Goal: Information Seeking & Learning: Get advice/opinions

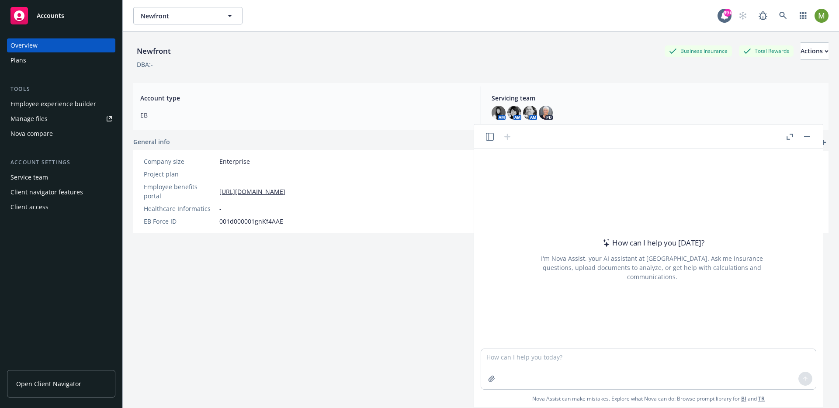
click at [488, 137] on icon "button" at bounding box center [490, 137] width 8 height 8
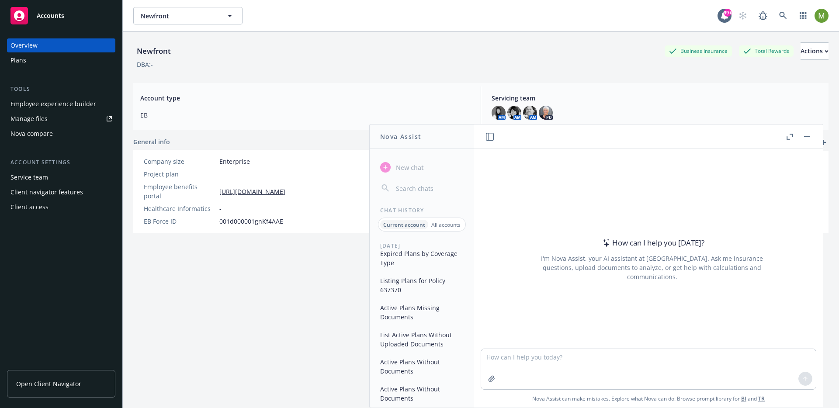
scroll to position [159, 0]
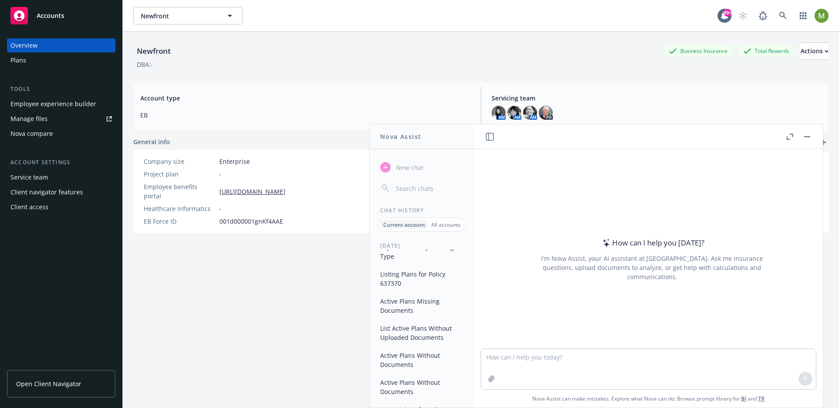
click at [408, 278] on button "Listing Plans for Policy 637370" at bounding box center [421, 279] width 90 height 24
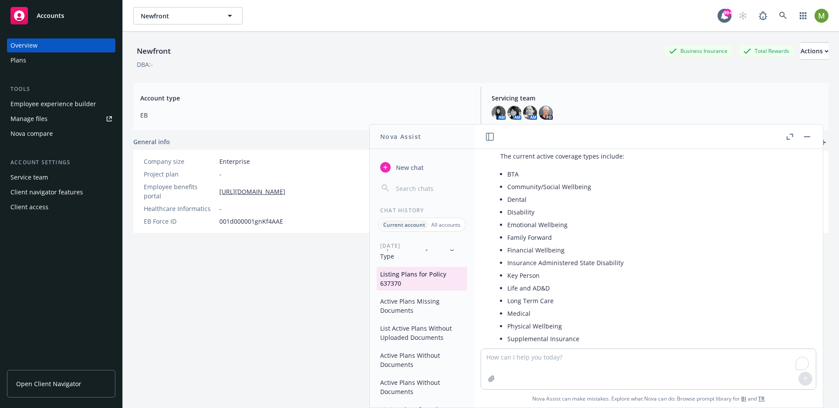
scroll to position [1908, 0]
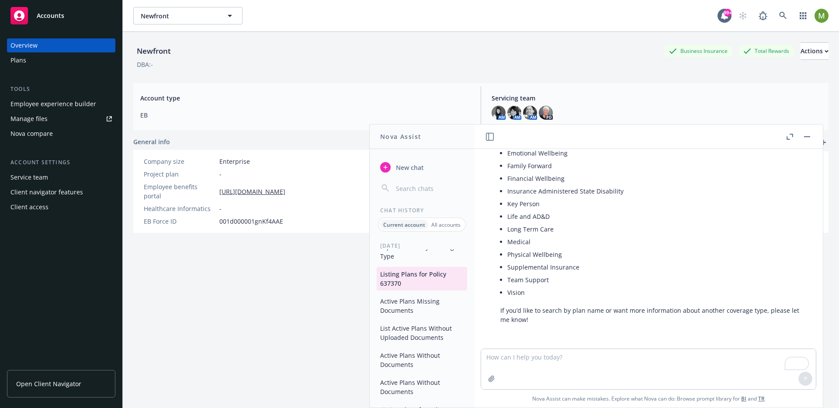
click at [789, 137] on icon "button" at bounding box center [789, 137] width 7 height 6
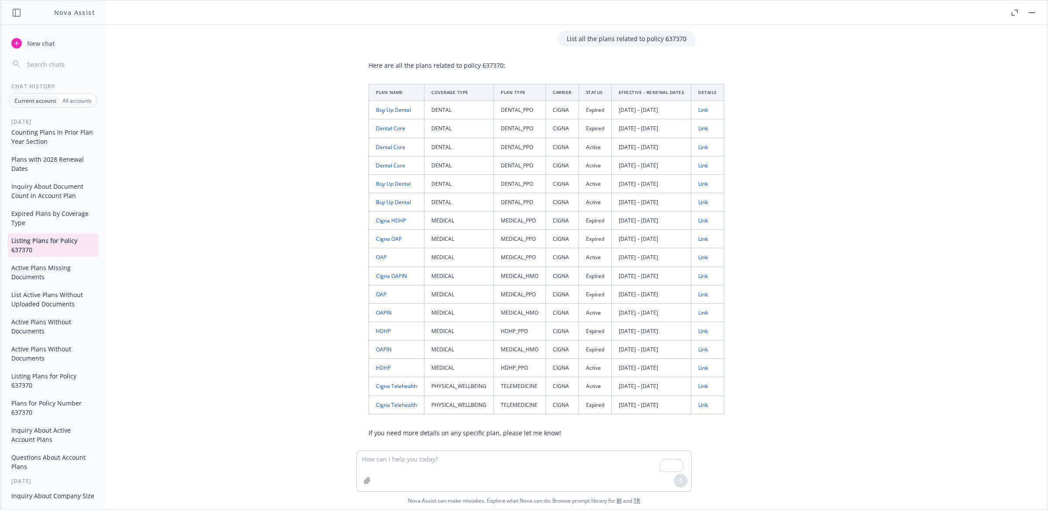
scroll to position [0, 0]
click at [838, 12] on icon "button" at bounding box center [1032, 12] width 6 height 1
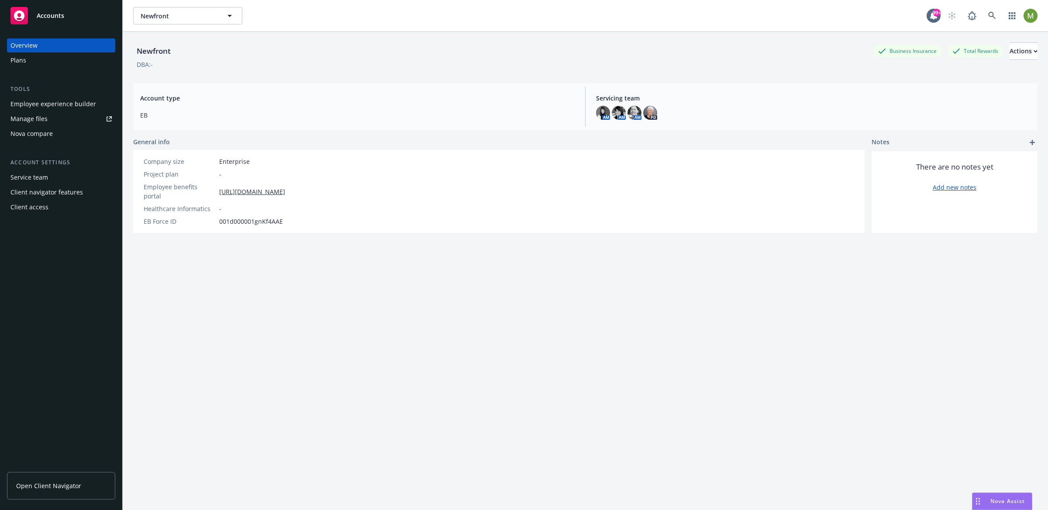
scroll to position [1671, 0]
click at [32, 58] on div "Plans" at bounding box center [60, 60] width 101 height 14
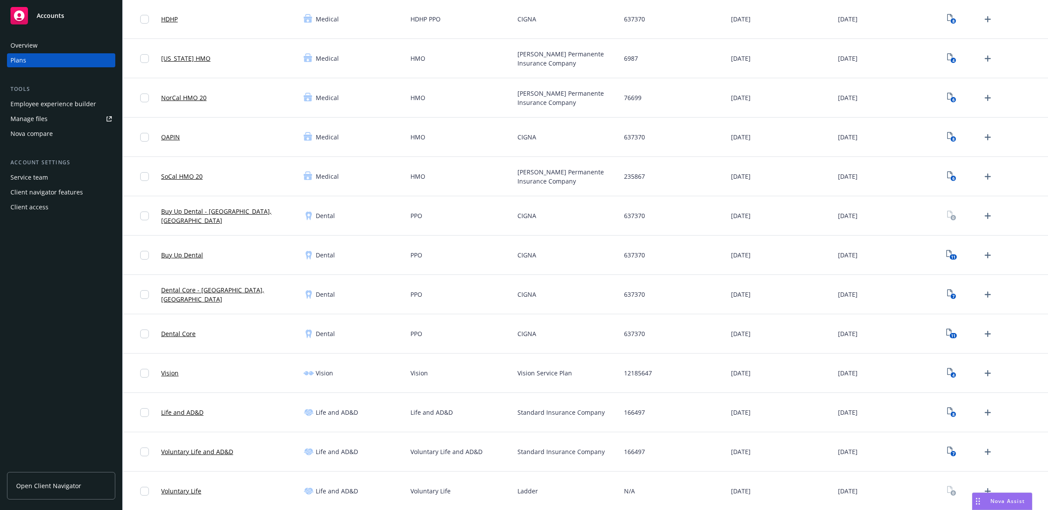
scroll to position [132, 0]
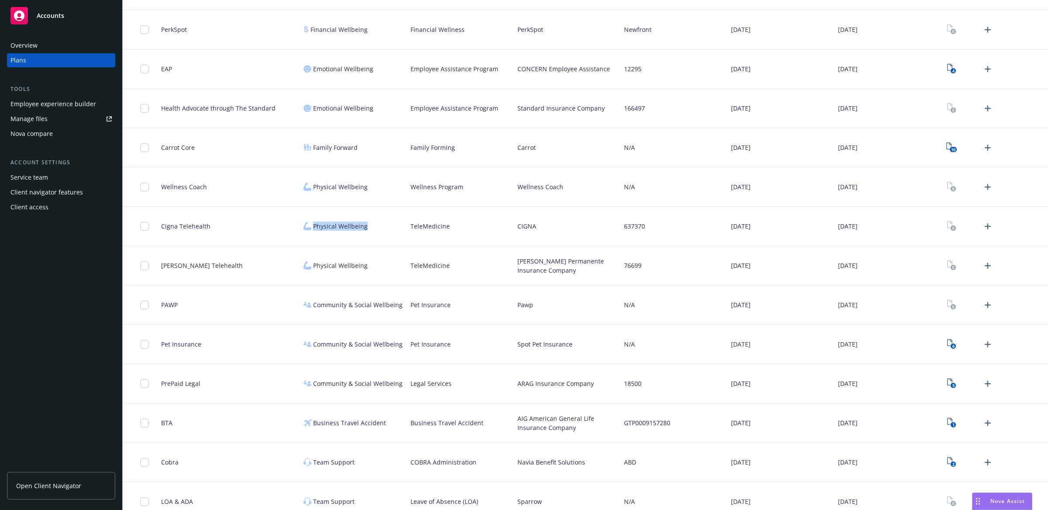
drag, startPoint x: 369, startPoint y: 221, endPoint x: 313, endPoint y: 222, distance: 55.9
click at [313, 222] on div "Physical Wellbeing" at bounding box center [353, 226] width 107 height 39
copy span "Physical Wellbeing"
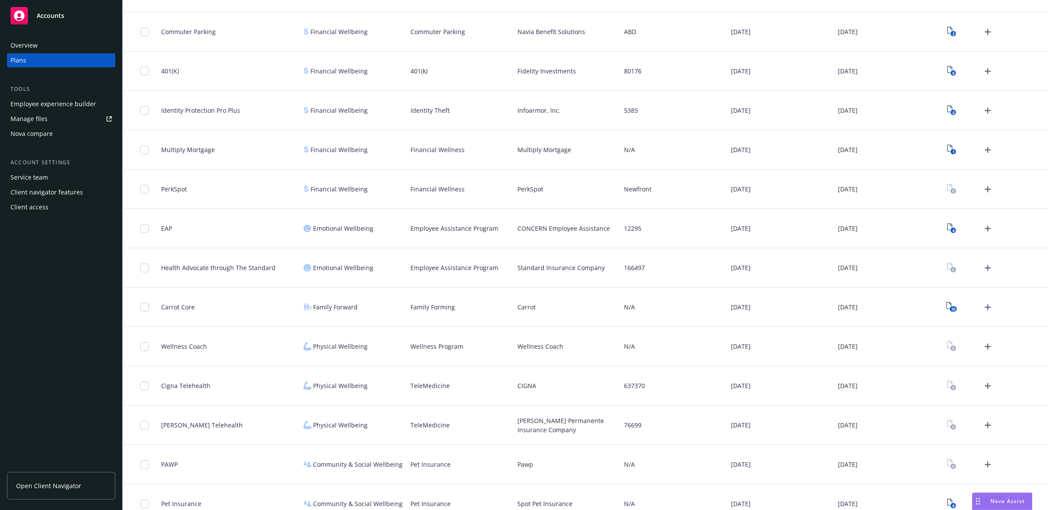
scroll to position [1218, 0]
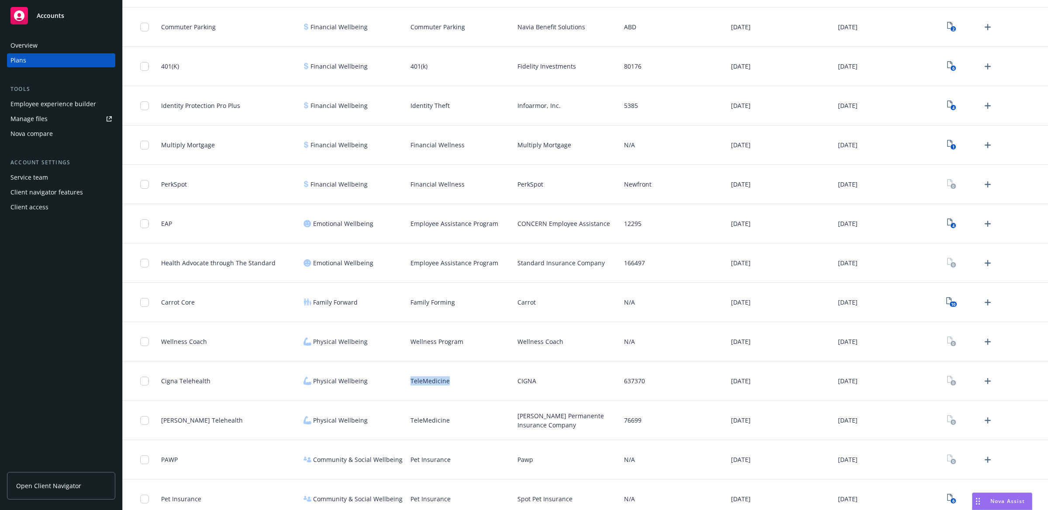
drag, startPoint x: 409, startPoint y: 382, endPoint x: 449, endPoint y: 383, distance: 39.3
click at [449, 383] on div "TeleMedicine" at bounding box center [460, 380] width 107 height 39
copy span "TeleMedicine"
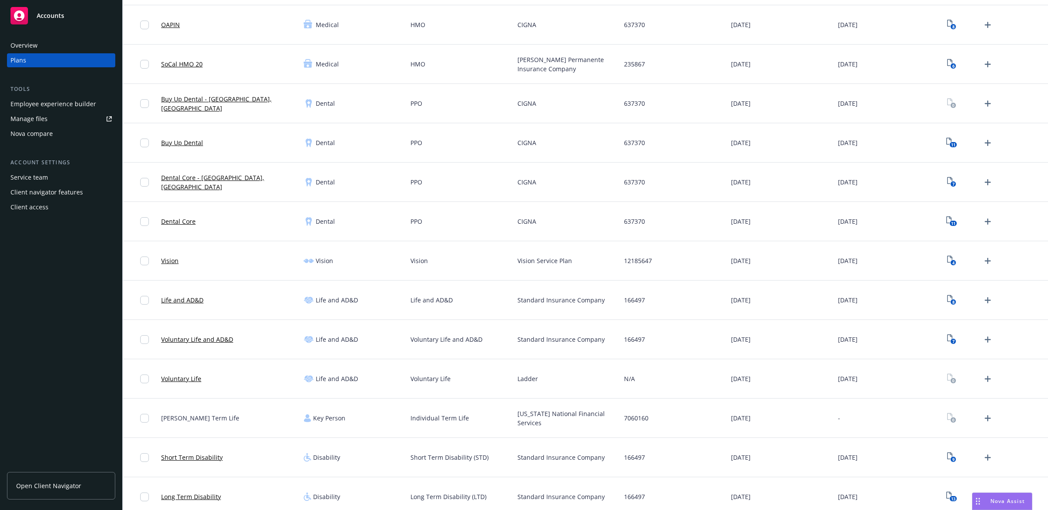
scroll to position [0, 0]
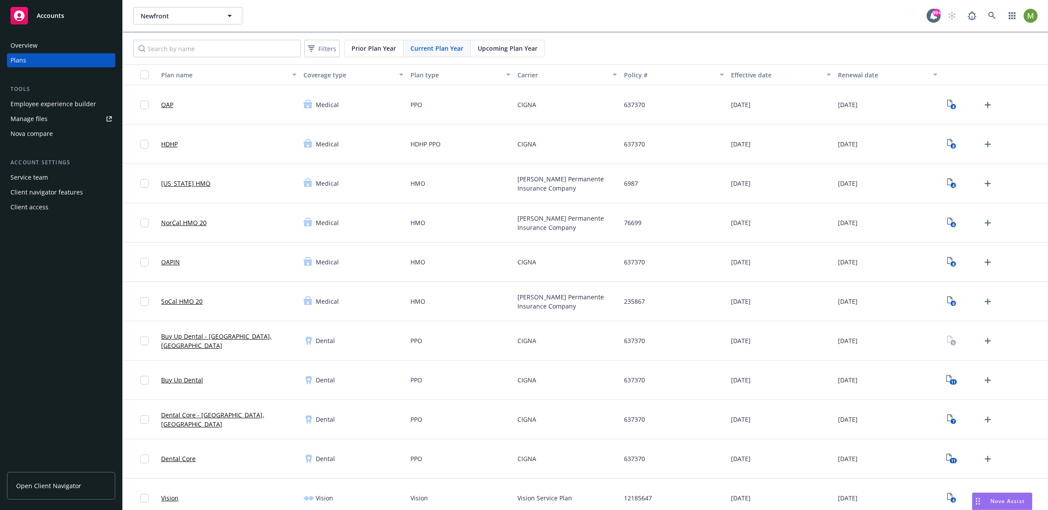
click at [632, 74] on div "Policy #" at bounding box center [669, 74] width 90 height 9
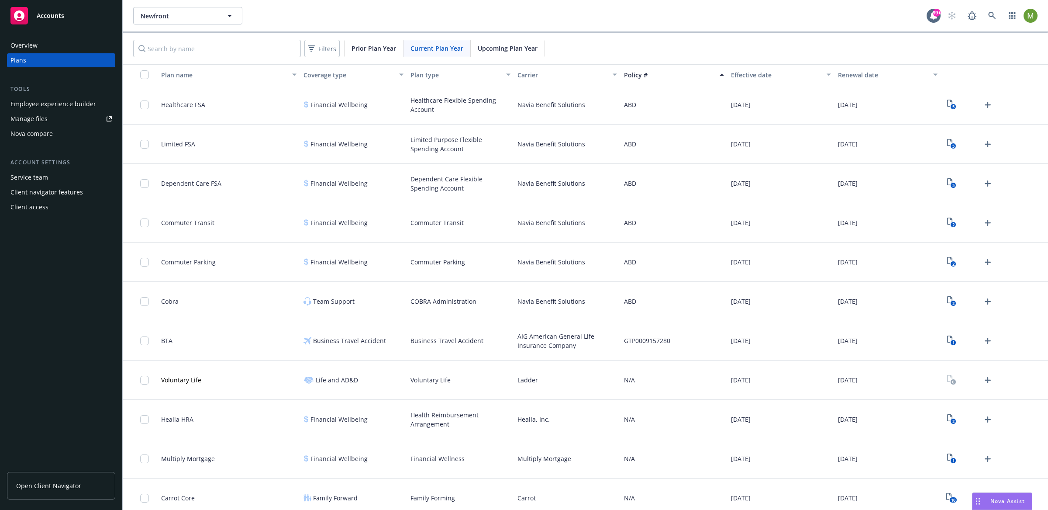
click at [640, 72] on div "Policy #" at bounding box center [669, 74] width 90 height 9
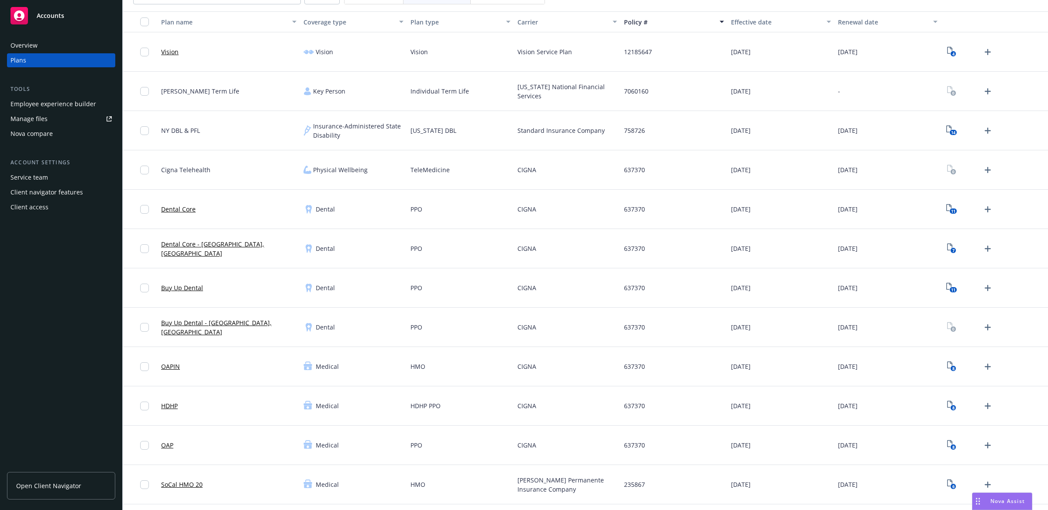
scroll to position [54, 0]
click at [838, 407] on span "Nova Assist" at bounding box center [1008, 500] width 35 height 7
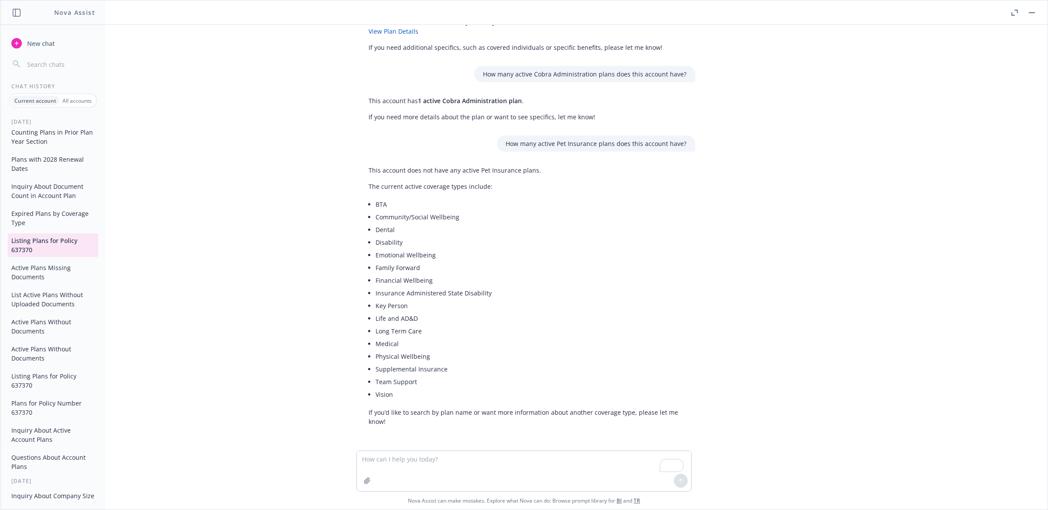
click at [570, 253] on li "Emotional Wellbeing" at bounding box center [531, 255] width 311 height 13
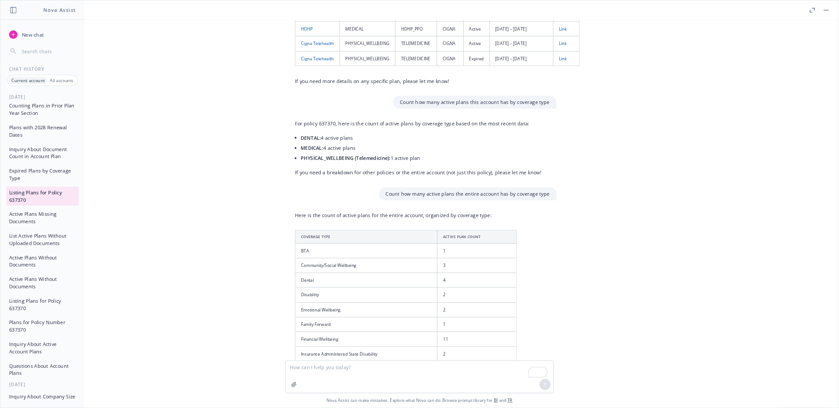
scroll to position [337, 0]
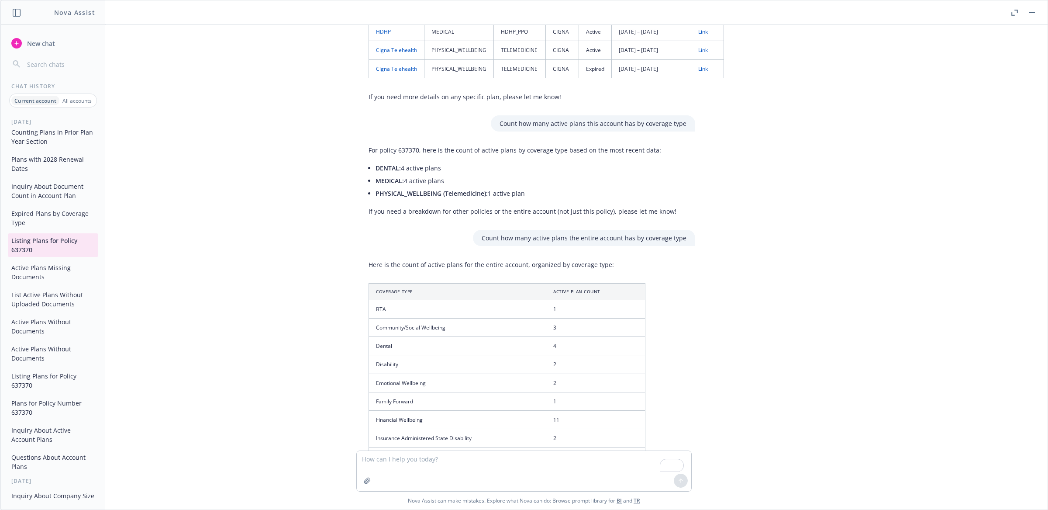
click at [838, 39] on div "List all the plans related to policy 637370 Here are all the plans related to p…" at bounding box center [524, 237] width 1040 height 425
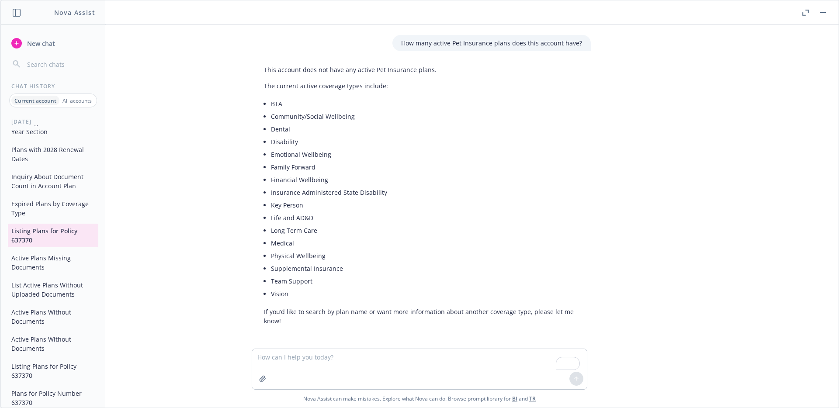
scroll to position [1768, 0]
click at [823, 12] on rect "button" at bounding box center [822, 12] width 6 height 1
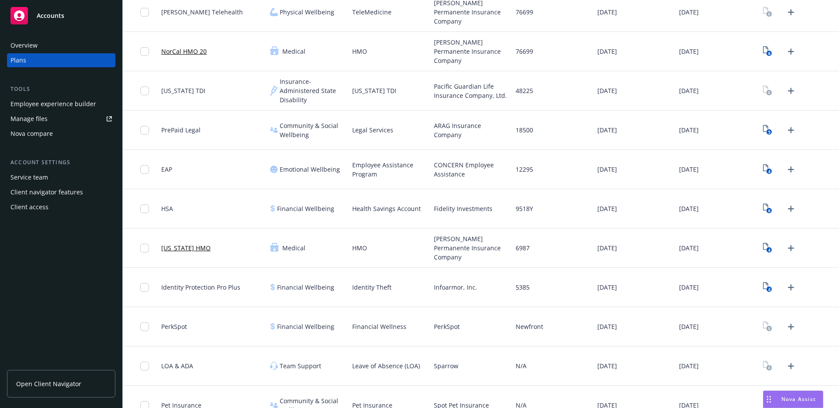
scroll to position [993, 0]
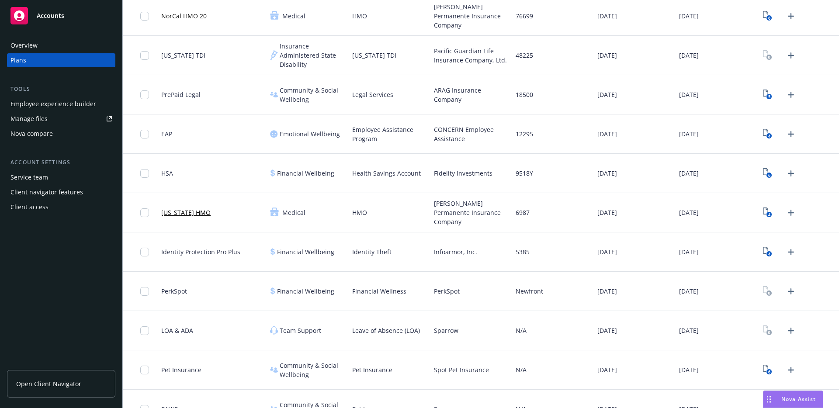
click at [412, 273] on div "Financial Wellness" at bounding box center [390, 291] width 82 height 39
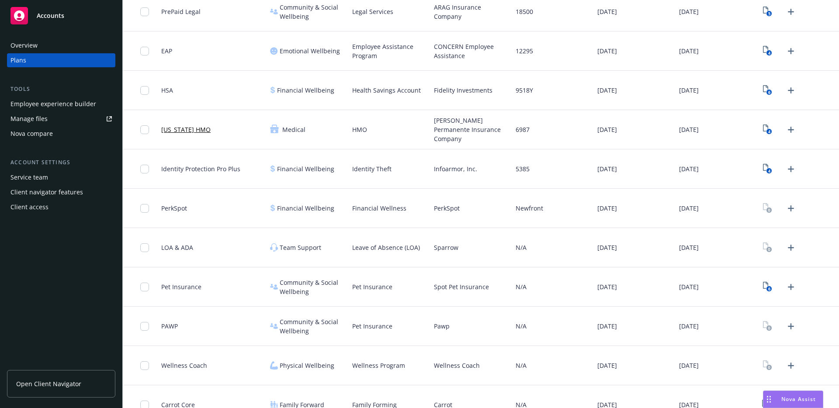
scroll to position [1117, 0]
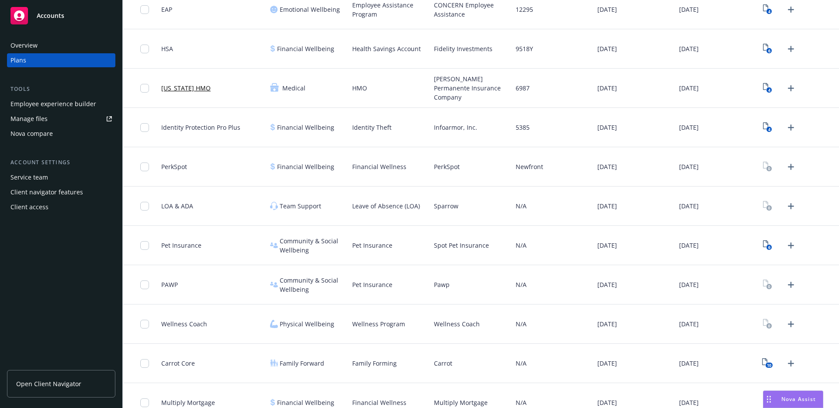
click at [791, 400] on span "Nova Assist" at bounding box center [798, 398] width 35 height 7
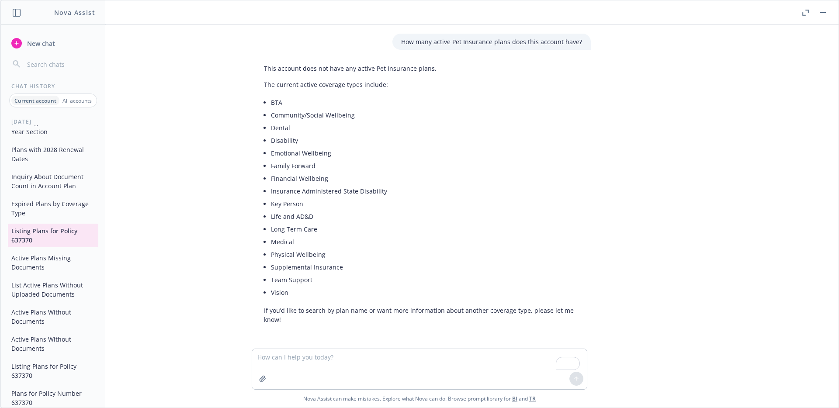
click at [35, 203] on button "Expired Plans by Coverage Type" at bounding box center [53, 209] width 90 height 24
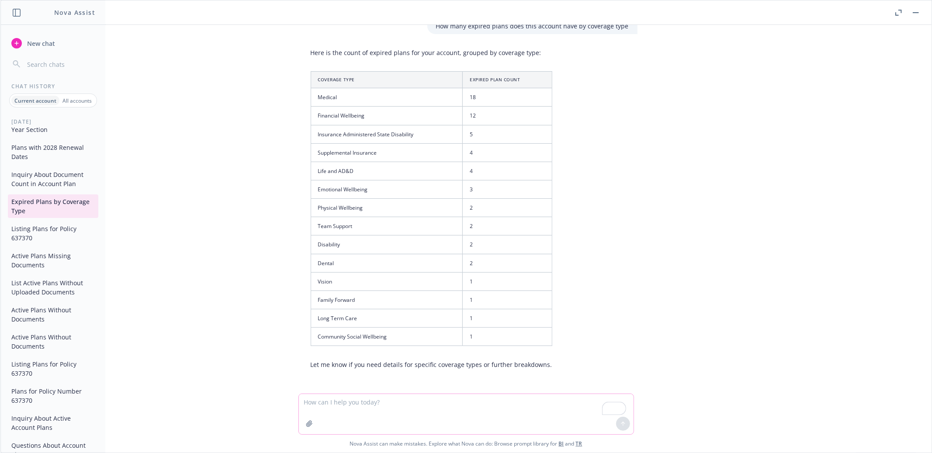
scroll to position [70, 0]
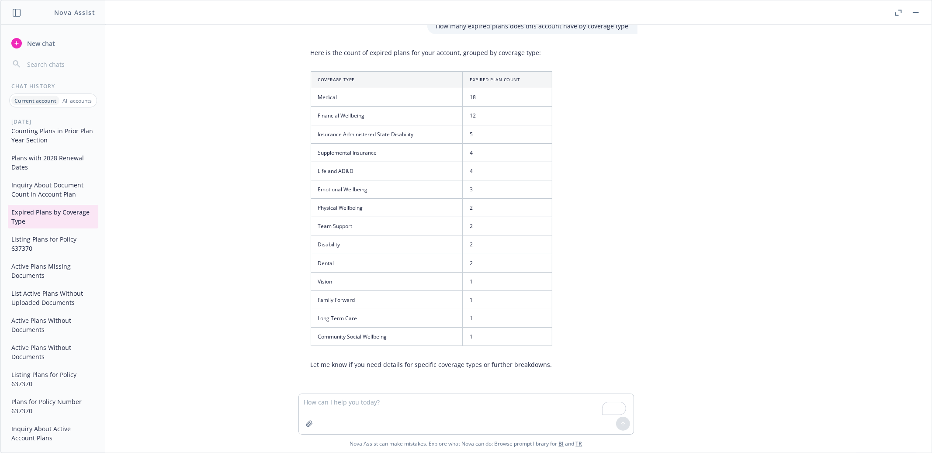
click at [33, 199] on button "Inquiry About Document Count in Account Plan" at bounding box center [53, 190] width 90 height 24
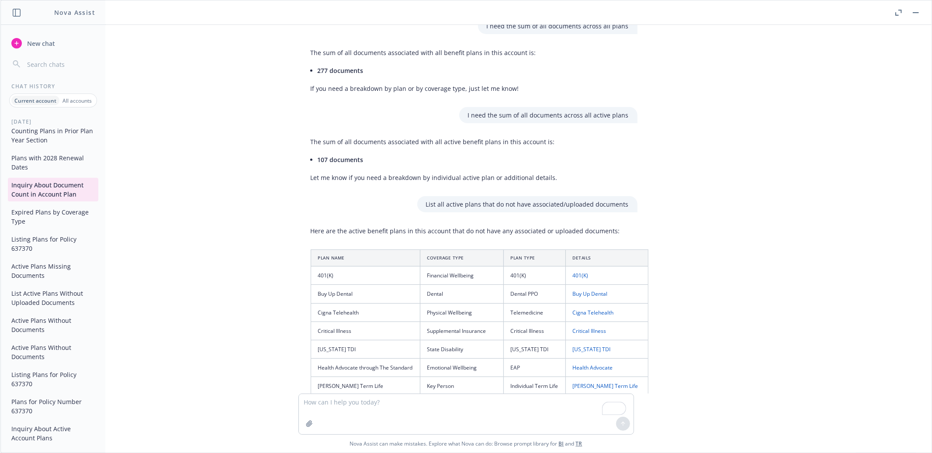
scroll to position [0, 0]
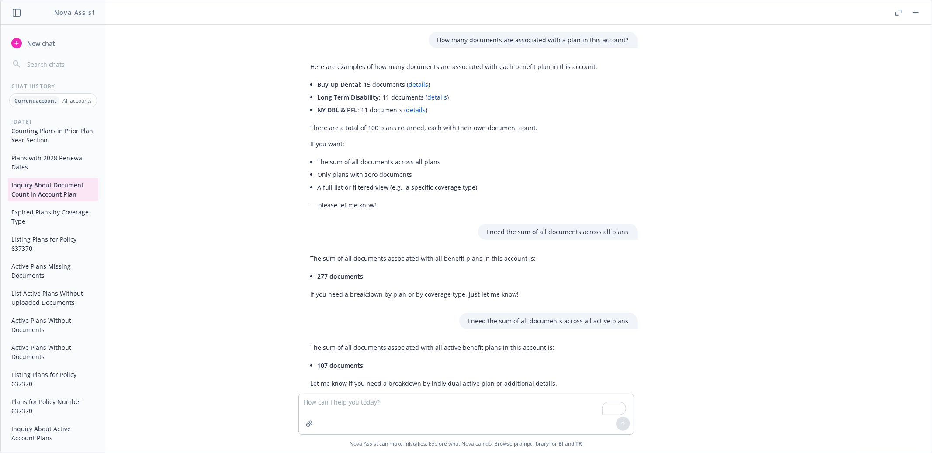
click at [42, 238] on button "Listing Plans for Policy 637370" at bounding box center [53, 244] width 90 height 24
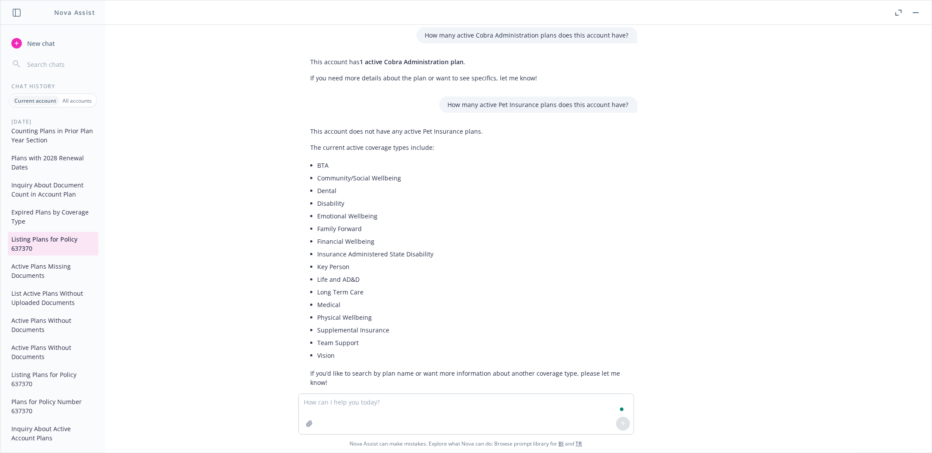
scroll to position [1724, 0]
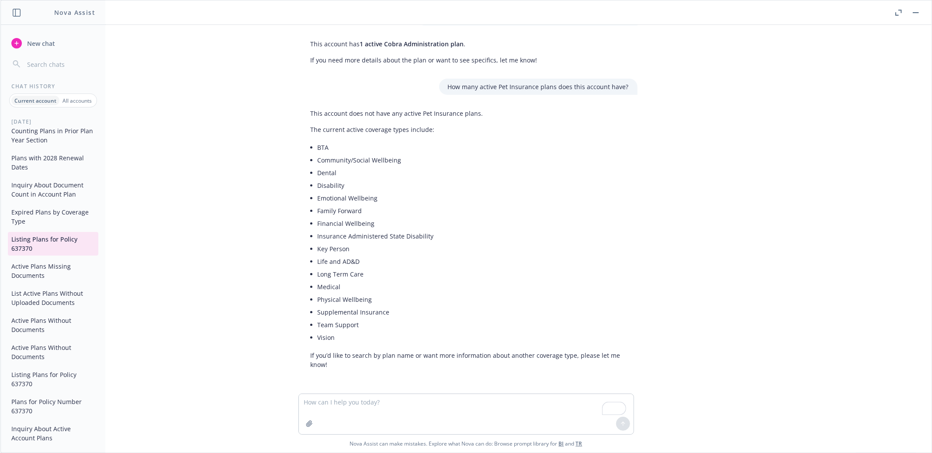
click at [46, 271] on button "Active Plans Missing Documents" at bounding box center [53, 271] width 90 height 24
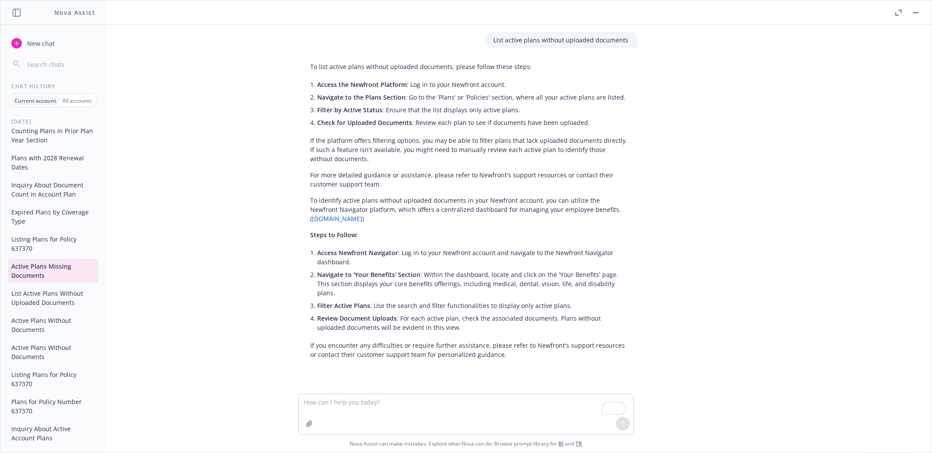
click at [555, 188] on p "For more detailed guidance or assistance, please refer to Newfront's support re…" at bounding box center [470, 179] width 318 height 18
click at [44, 296] on button "List Active Plans Without Uploaded Documents" at bounding box center [53, 298] width 90 height 24
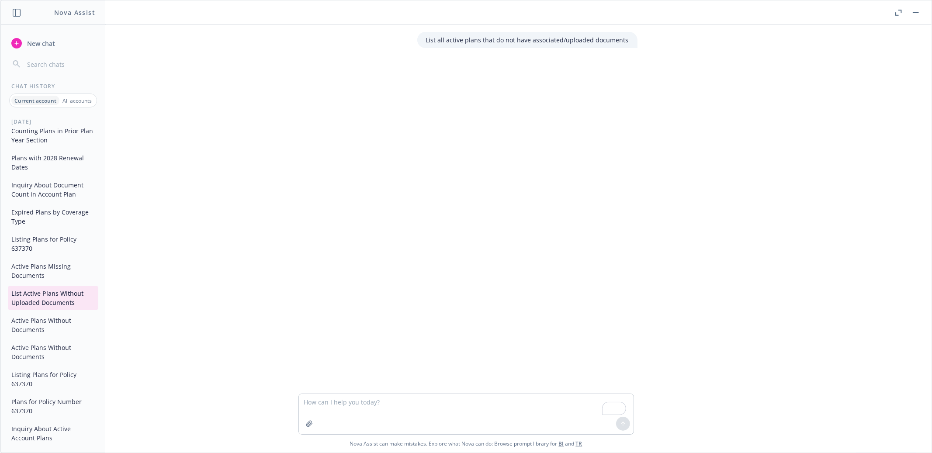
click at [43, 159] on button "Plans with 2028 Renewal Dates" at bounding box center [53, 163] width 90 height 24
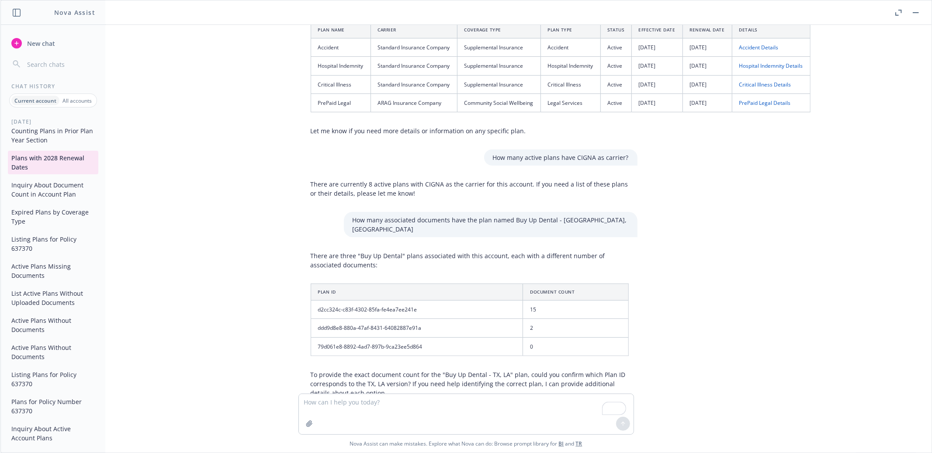
scroll to position [0, 0]
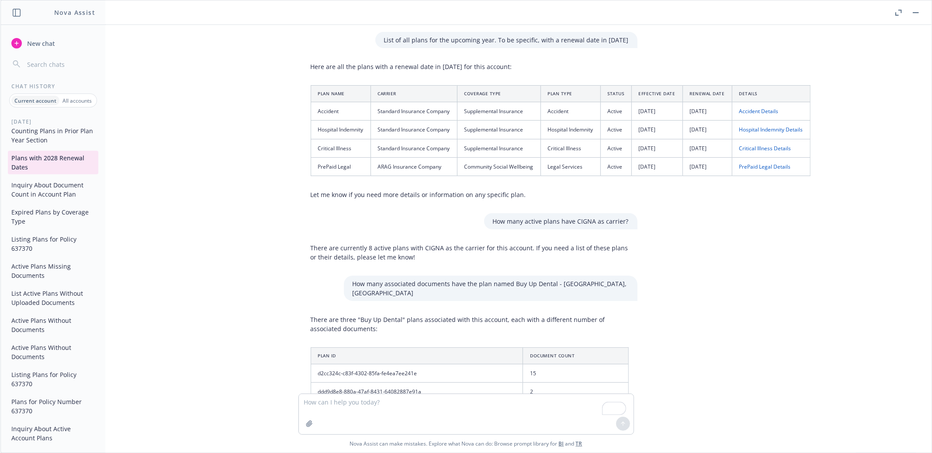
click at [31, 191] on button "Inquiry About Document Count in Account Plan" at bounding box center [53, 190] width 90 height 24
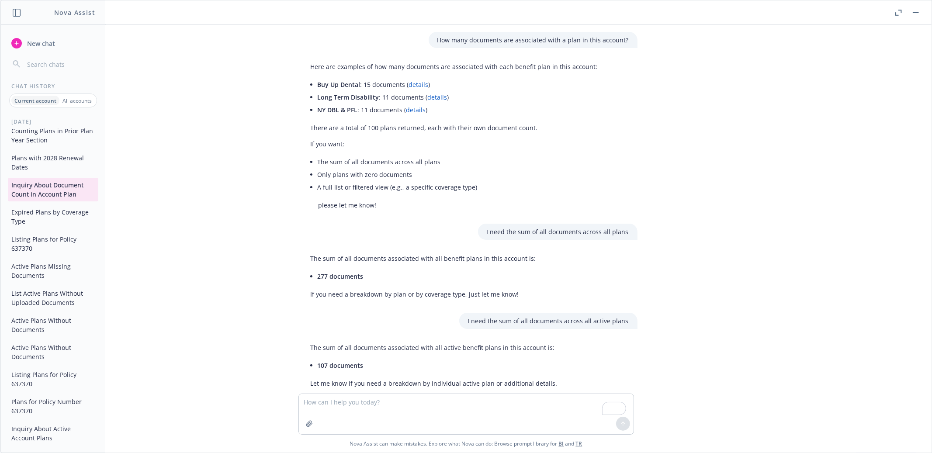
click at [60, 142] on button "Counting Plans in Prior Plan Year Section" at bounding box center [53, 136] width 90 height 24
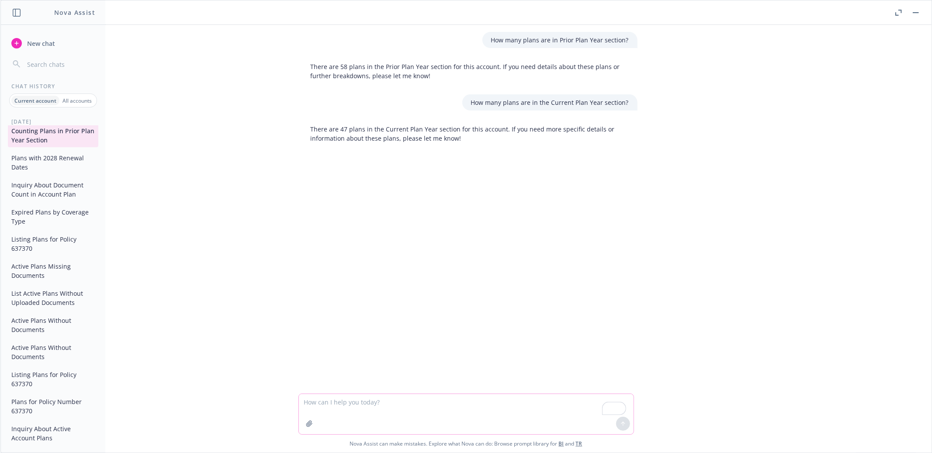
click at [383, 404] on textarea "To enrich screen reader interactions, please activate Accessibility in Grammarl…" at bounding box center [466, 414] width 335 height 40
type textarea "How many plans are in the Upcoming Plan Year section?"
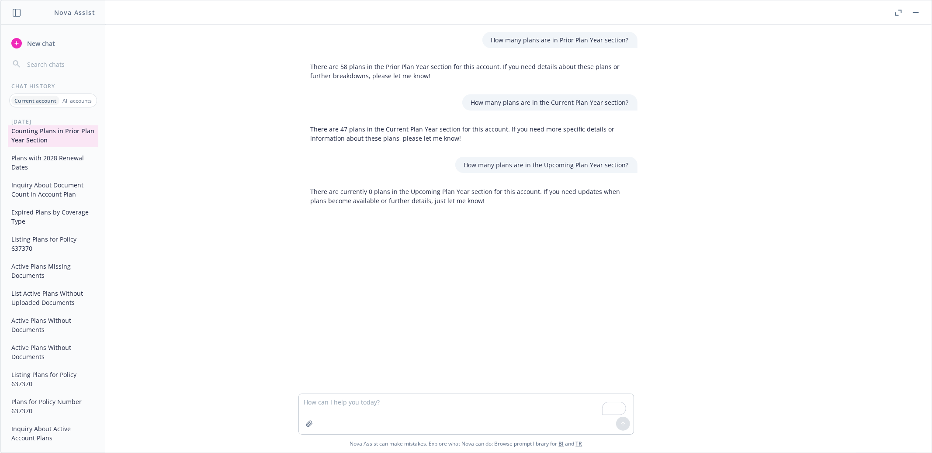
scroll to position [81, 0]
drag, startPoint x: 466, startPoint y: 164, endPoint x: 627, endPoint y: 165, distance: 161.6
click at [627, 165] on div "How many plans are in the Upcoming Plan Year section?" at bounding box center [546, 165] width 182 height 16
copy p "How many plans are in the Upcoming Plan Year section?"
click at [387, 405] on textarea "To enrich screen reader interactions, please activate Accessibility in Grammarl…" at bounding box center [466, 414] width 335 height 40
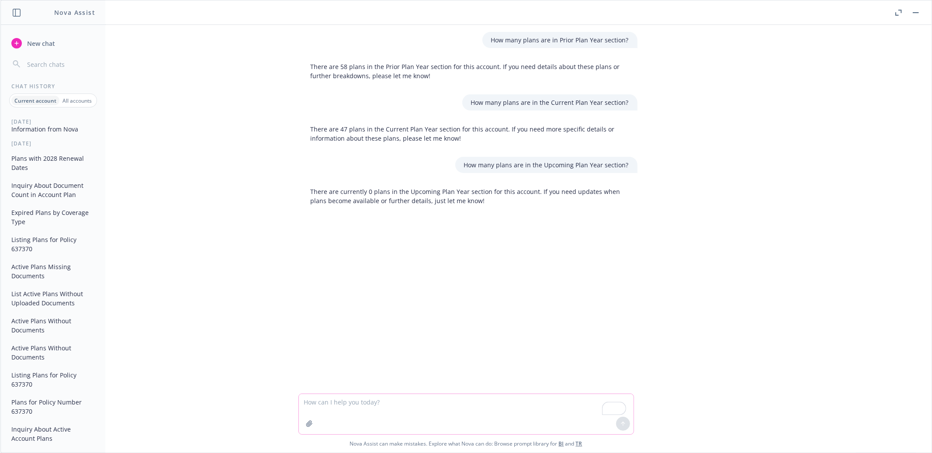
type textarea "h"
click at [569, 110] on div "How many plans are in the Current Plan Year section?" at bounding box center [549, 102] width 175 height 16
drag, startPoint x: 625, startPoint y: 102, endPoint x: 469, endPoint y: 106, distance: 156.4
click at [469, 106] on div "How many plans are in the Current Plan Year section?" at bounding box center [549, 102] width 175 height 16
copy p "How many plans are in the Current Plan Year section?"
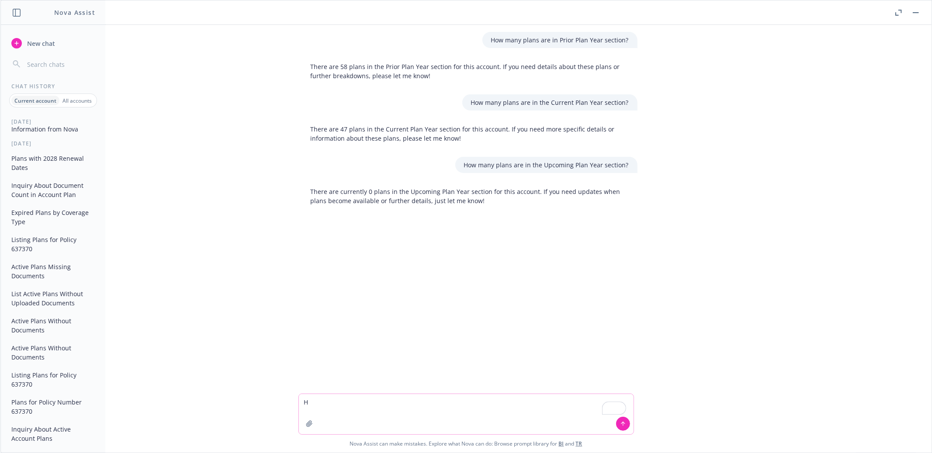
drag, startPoint x: 335, startPoint y: 406, endPoint x: 340, endPoint y: 402, distance: 6.3
click at [335, 406] on textarea "H" at bounding box center [466, 414] width 335 height 40
drag, startPoint x: 340, startPoint y: 402, endPoint x: 247, endPoint y: 398, distance: 92.7
click at [245, 398] on div "How many plans are in Prior Plan Year section? There are 58 plans in the Prior …" at bounding box center [465, 239] width 931 height 428
paste textarea "ow many plans are in the Current Plan Year section?"
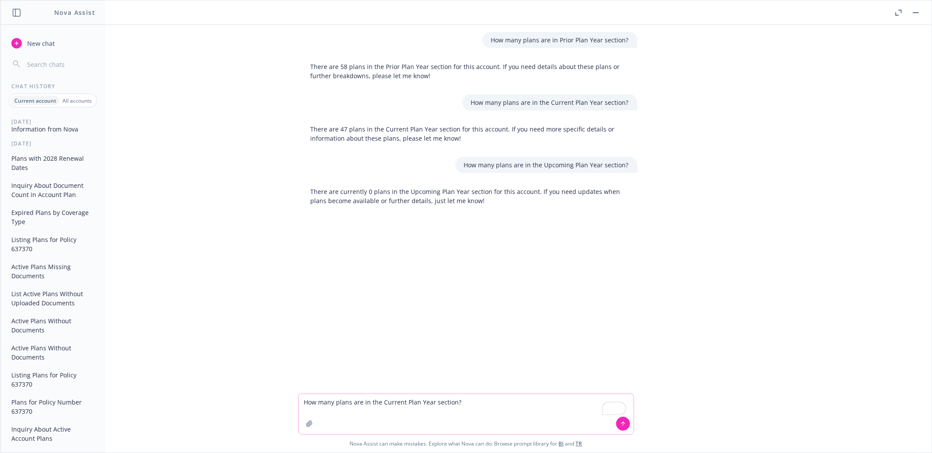
click at [360, 401] on textarea "How many plans are in the Current Plan Year section?" at bounding box center [466, 414] width 335 height 40
type textarea "How many plans are listed in the Current Plan Year section?"
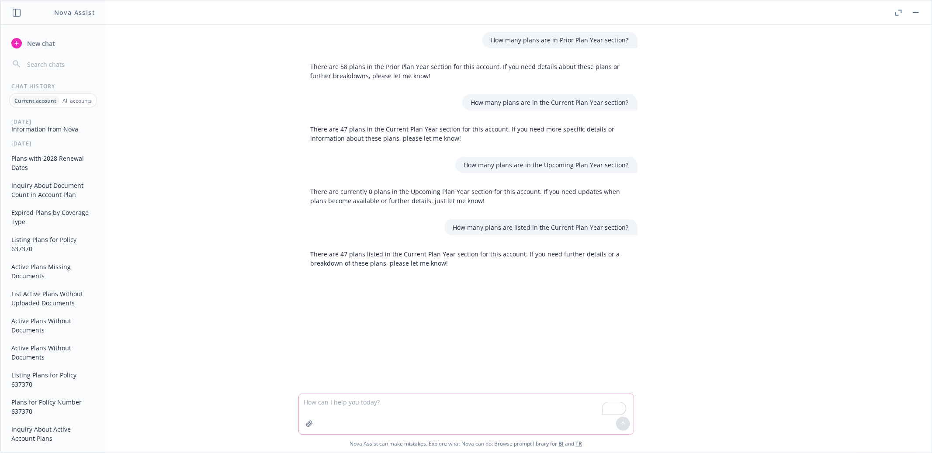
paste textarea "How many plans are in the Current Plan Year section?"
click at [362, 400] on textarea "How many plans are in the Current Plan Year section?" at bounding box center [466, 414] width 335 height 40
click at [420, 404] on textarea "How many plans are listed in the Current Plan Year section?" at bounding box center [466, 414] width 335 height 40
type textarea "How many plans are listed in the Upcoming Plan Year section?"
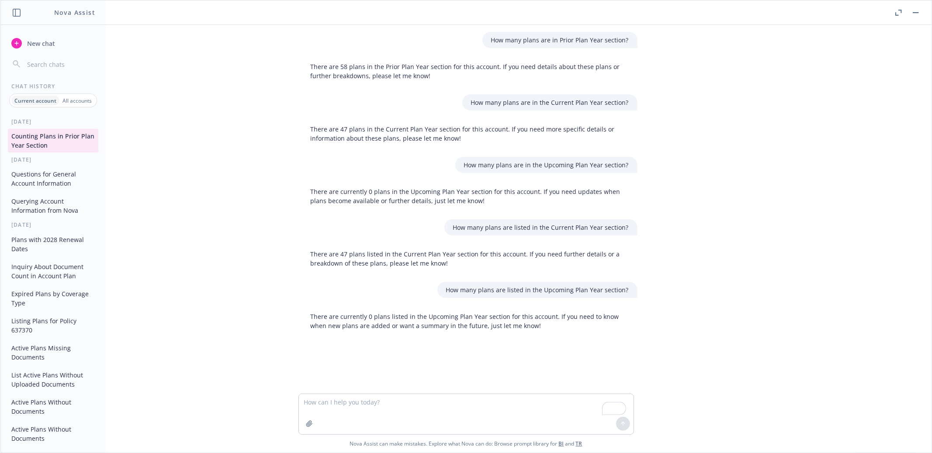
scroll to position [81, 0]
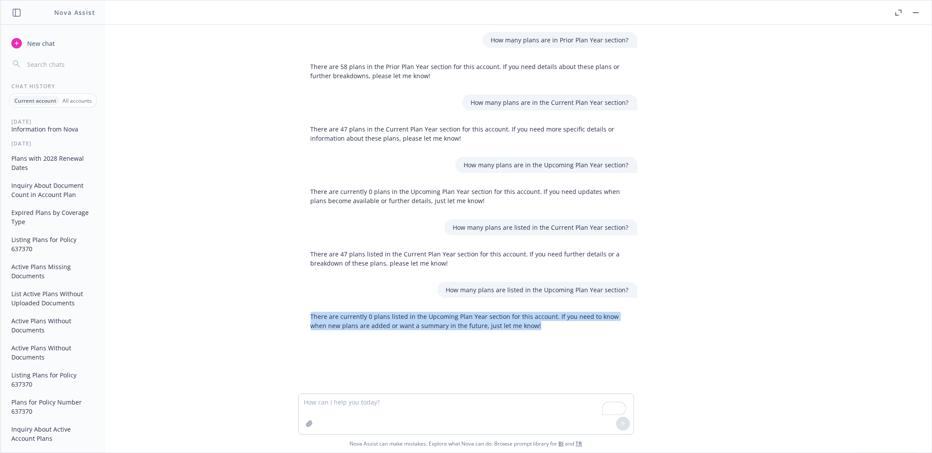
drag, startPoint x: 513, startPoint y: 327, endPoint x: 308, endPoint y: 318, distance: 205.5
click at [311, 318] on p "There are currently 0 plans listed in the Upcoming Plan Year section for this a…" at bounding box center [470, 321] width 318 height 18
copy p "There are currently 0 plans listed in the Upcoming Plan Year section for this a…"
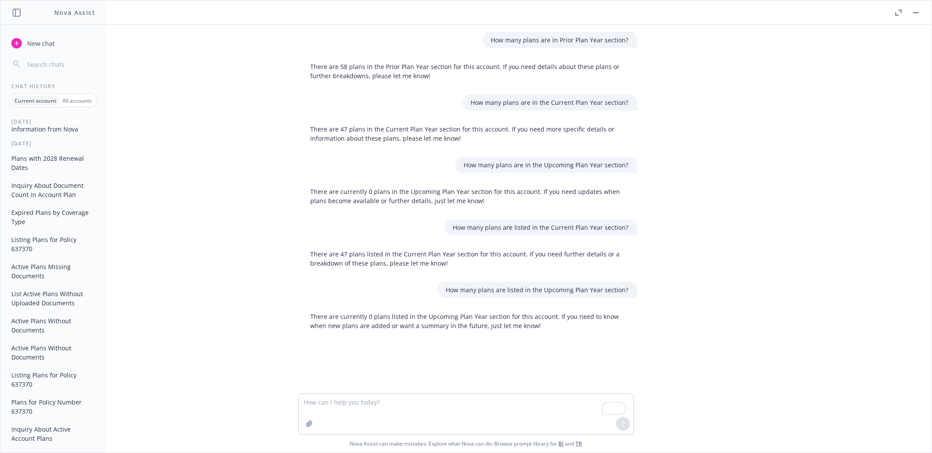
click at [685, 307] on div "How many plans are in Prior Plan Year section? There are 58 plans in the Prior …" at bounding box center [466, 209] width 924 height 369
click at [193, 204] on div "How many plans are in Prior Plan Year section? There are 58 plans in the Prior …" at bounding box center [466, 209] width 924 height 369
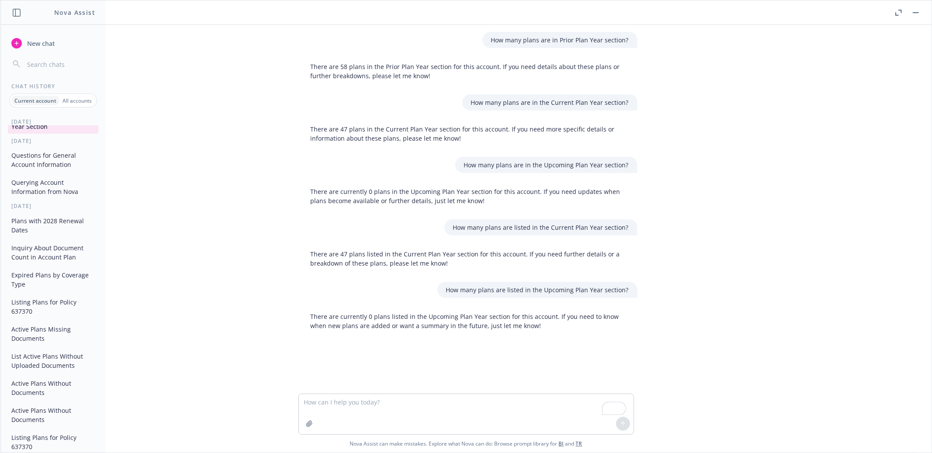
scroll to position [0, 0]
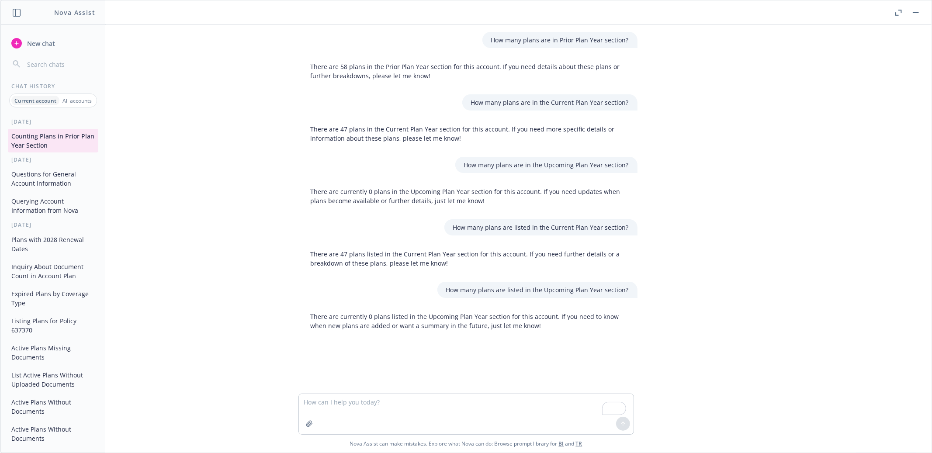
click at [47, 271] on button "Inquiry About Document Count in Account Plan" at bounding box center [53, 271] width 90 height 24
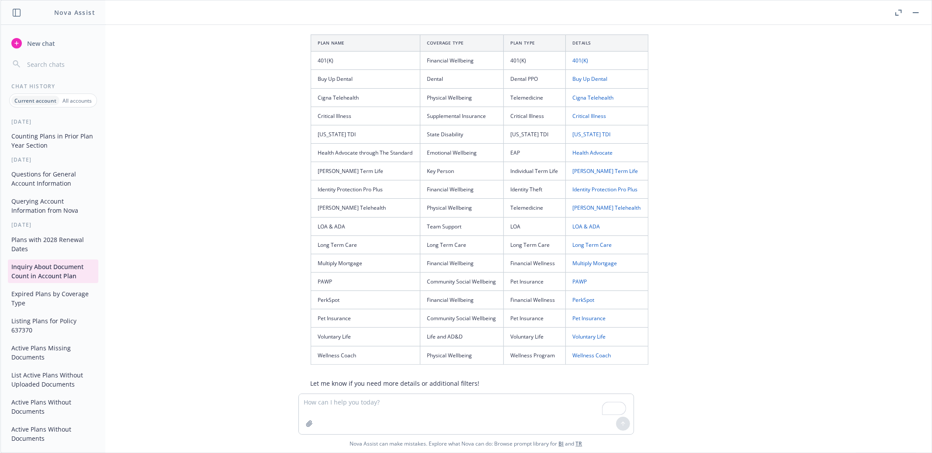
scroll to position [439, 0]
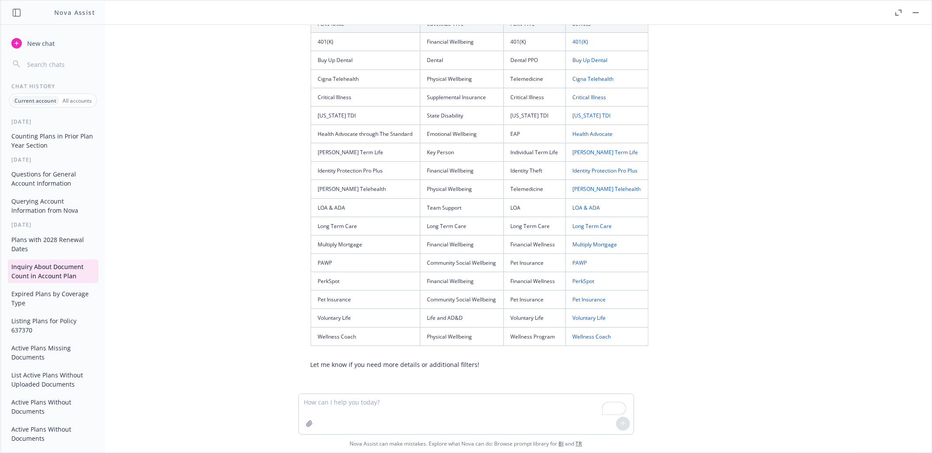
click at [35, 289] on button "Expired Plans by Coverage Type" at bounding box center [53, 299] width 90 height 24
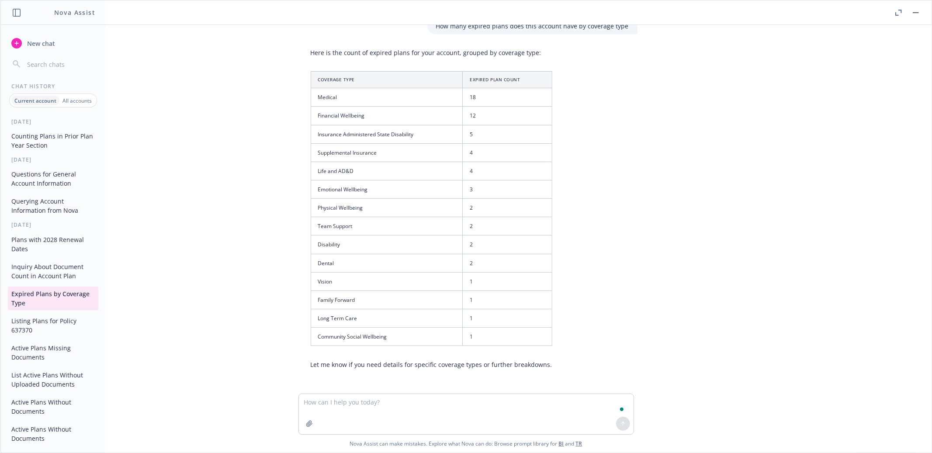
scroll to position [0, 0]
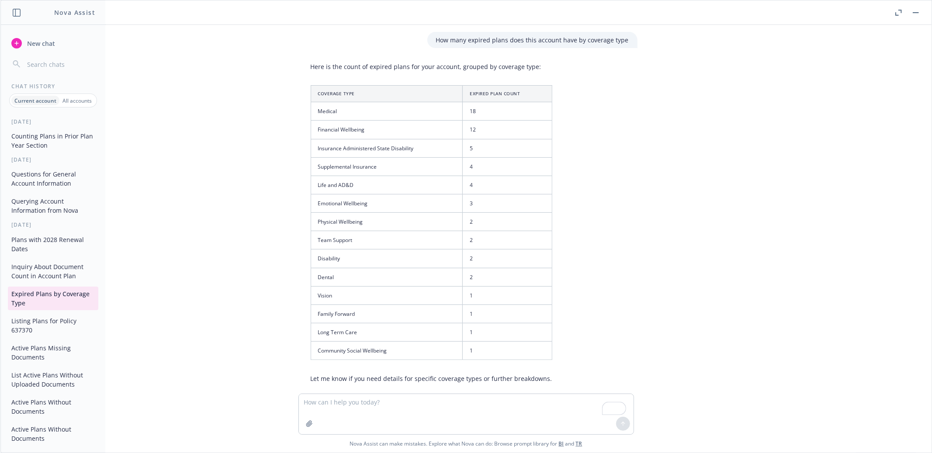
click at [55, 320] on button "Listing Plans for Policy 637370" at bounding box center [53, 326] width 90 height 24
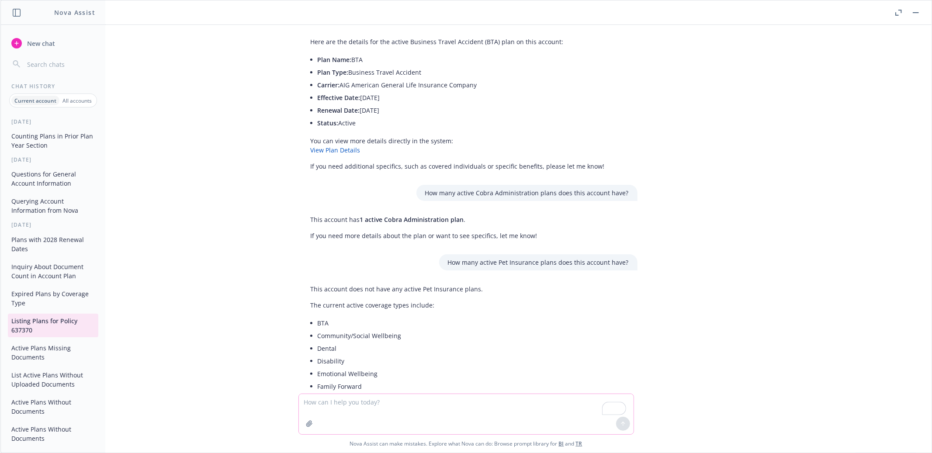
scroll to position [1724, 0]
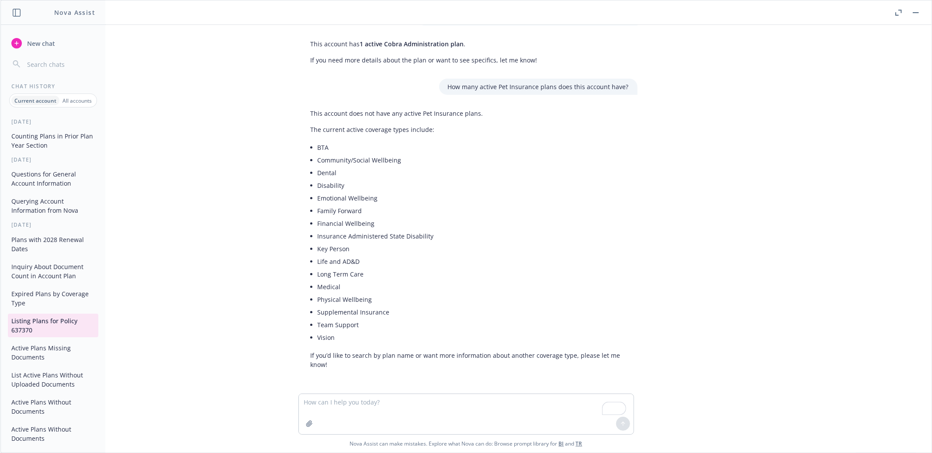
click at [46, 264] on button "Inquiry About Document Count in Account Plan" at bounding box center [53, 271] width 90 height 24
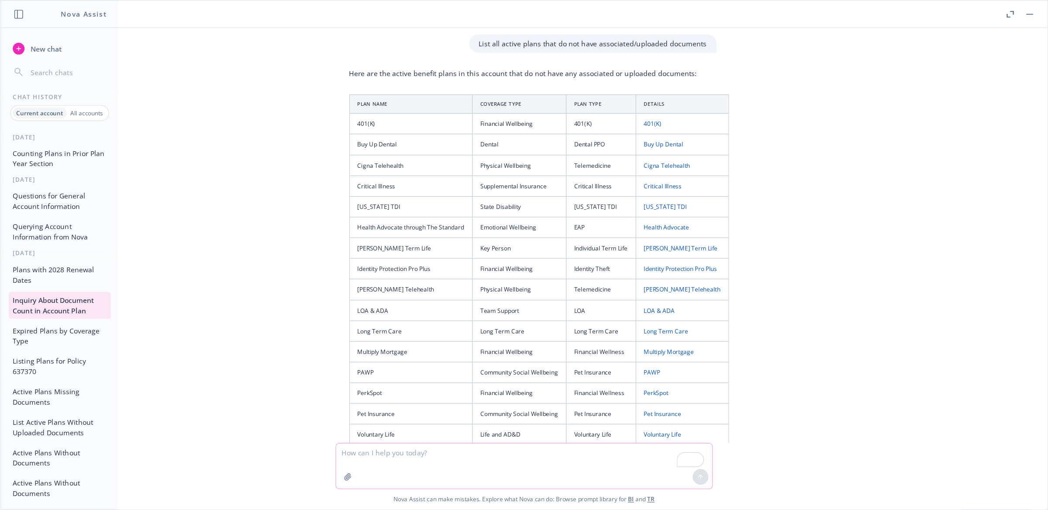
scroll to position [377, 0]
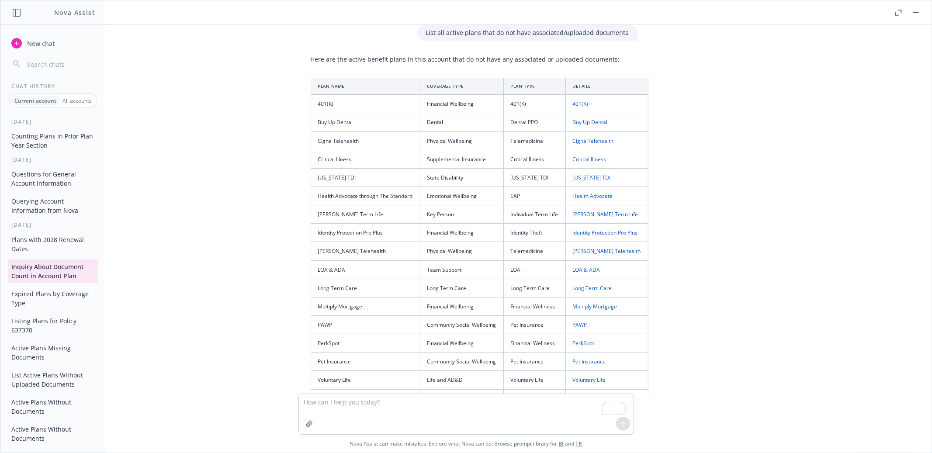
click at [681, 151] on div "How many documents are associated with a plan in this account? Here are example…" at bounding box center [466, 209] width 924 height 369
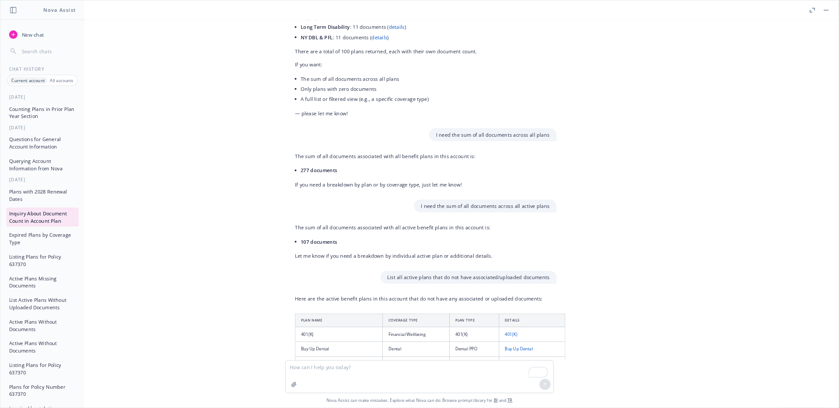
scroll to position [63, 0]
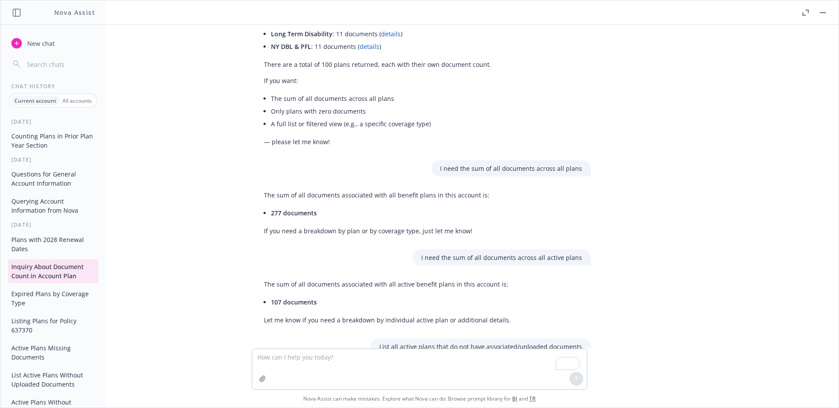
click at [641, 141] on div "How many documents are associated with a plan in this account? Here are example…" at bounding box center [419, 187] width 831 height 324
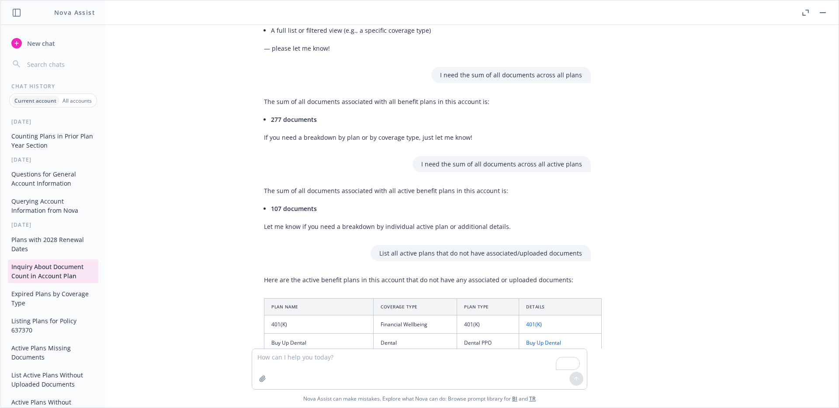
scroll to position [135, 0]
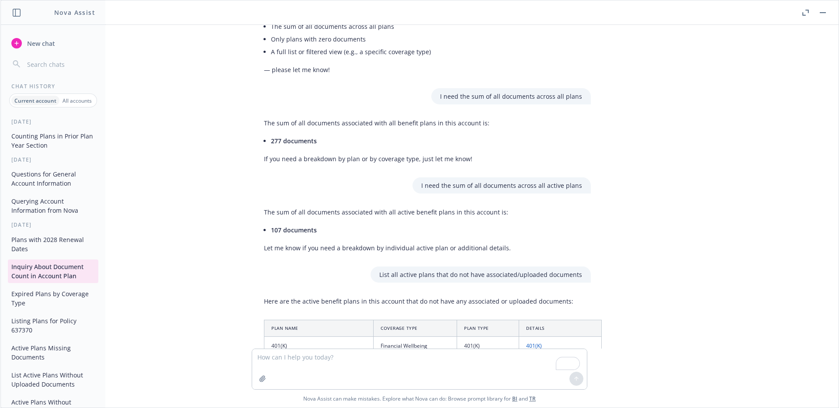
click at [46, 245] on button "Plans with 2028 Renewal Dates" at bounding box center [53, 244] width 90 height 24
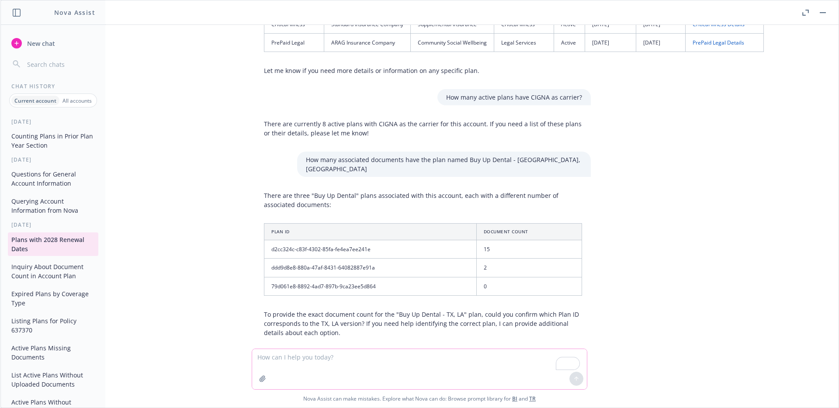
scroll to position [128, 0]
